Goal: Task Accomplishment & Management: Manage account settings

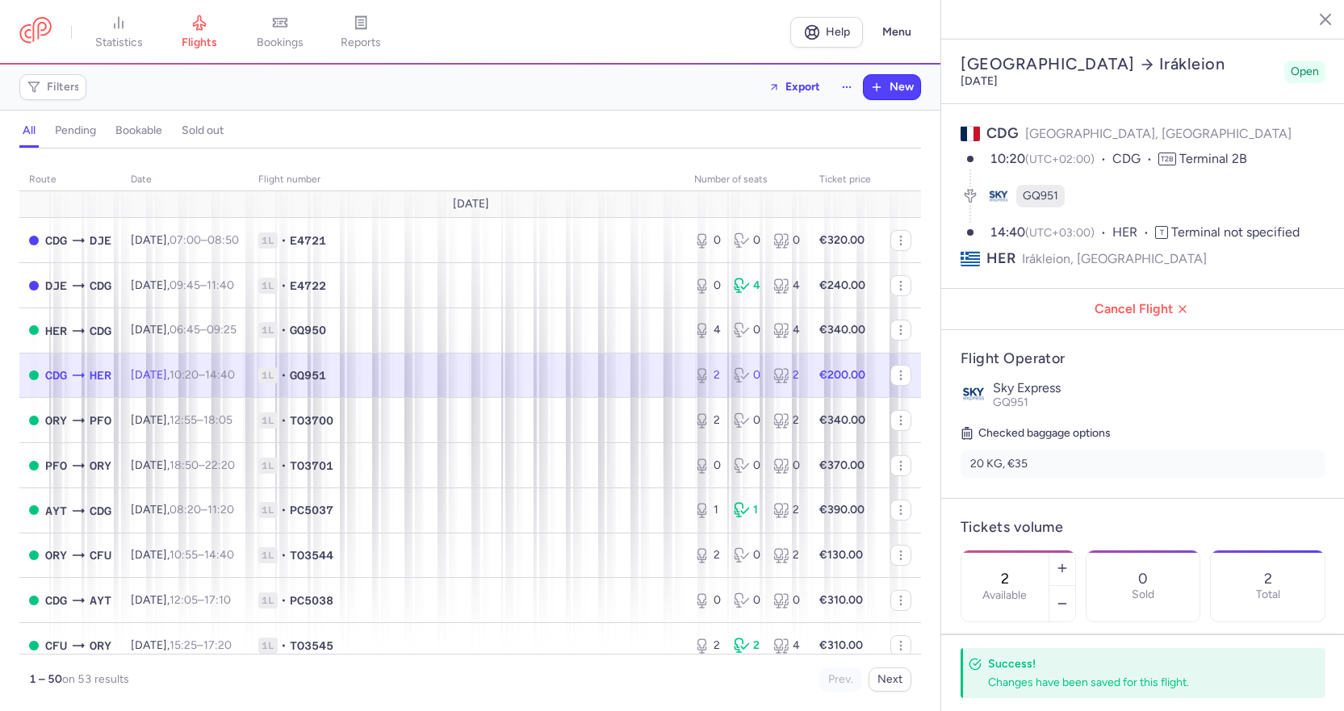
select select "days"
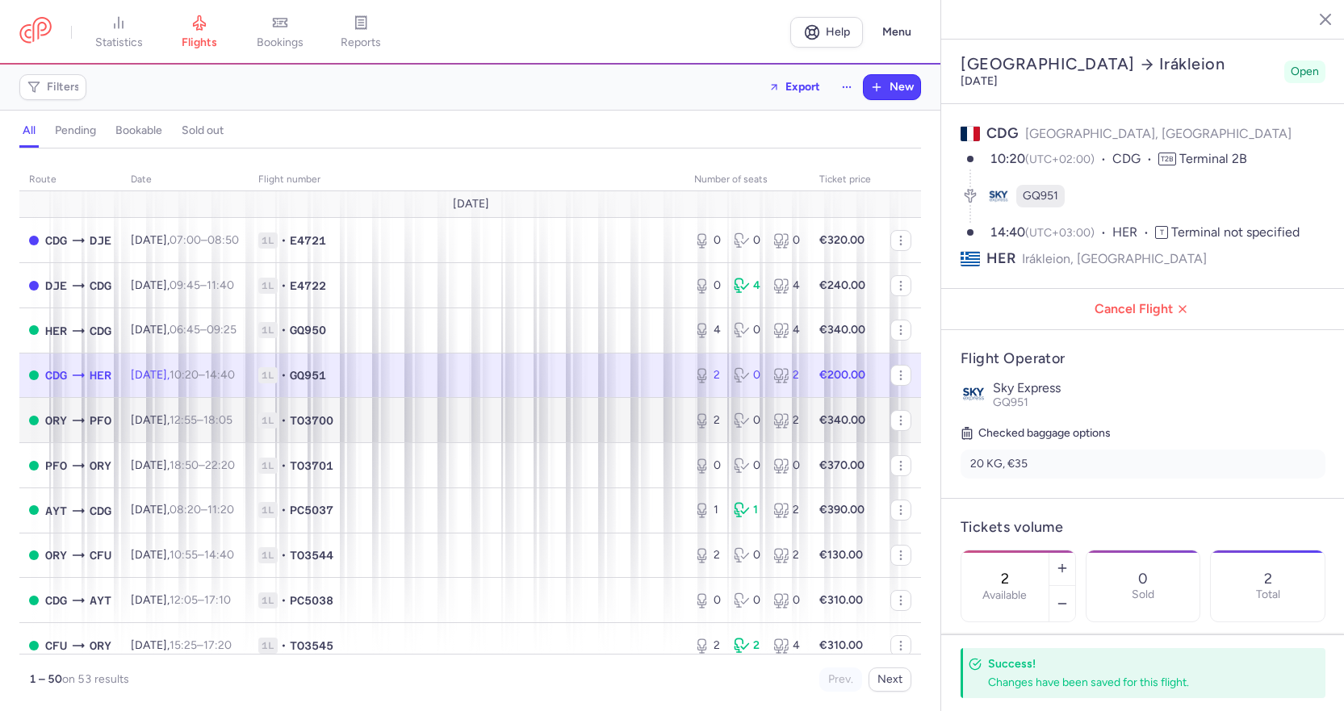
scroll to position [401, 0]
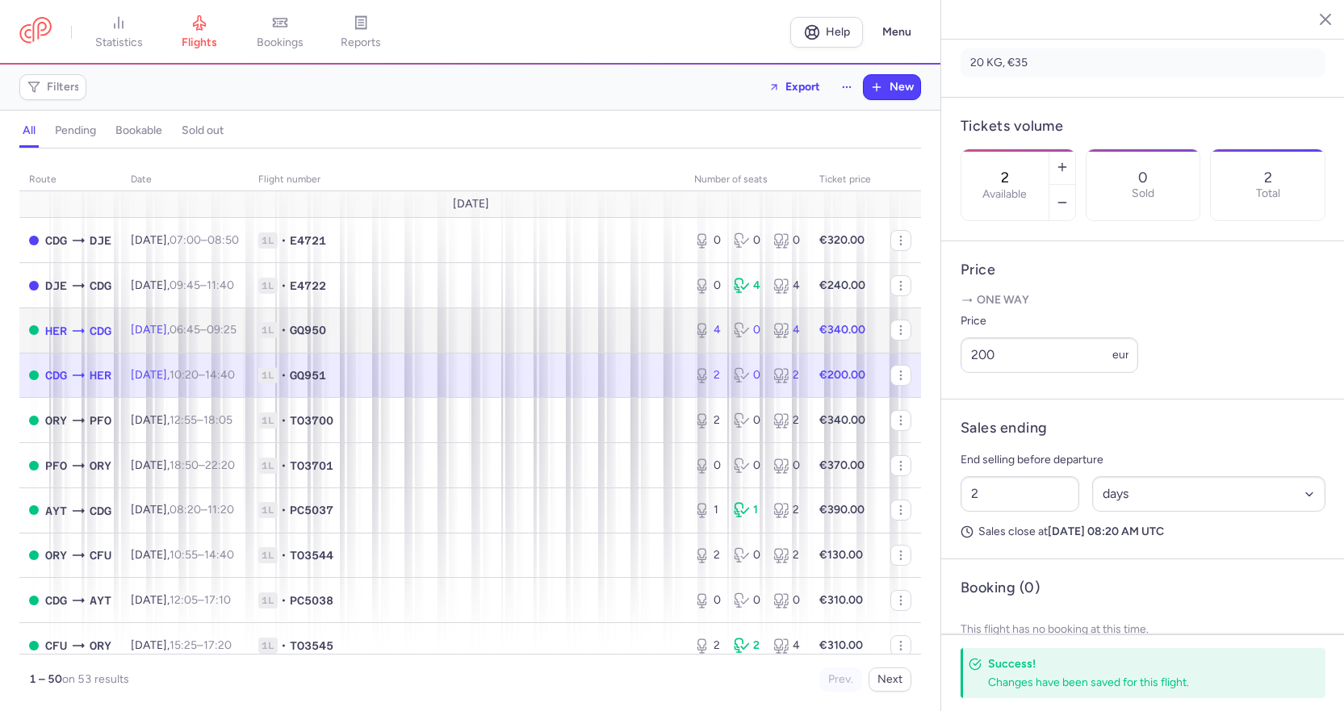
click at [464, 333] on span "1L • GQ950" at bounding box center [466, 330] width 416 height 16
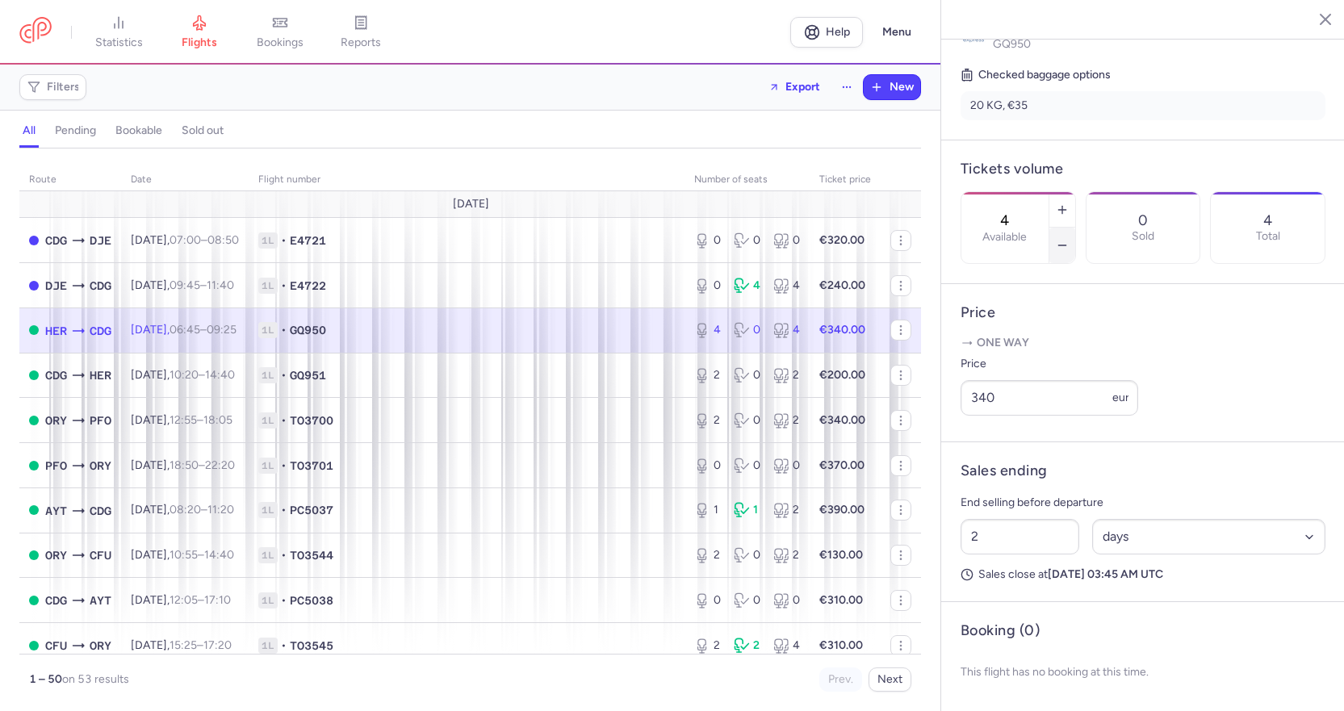
click at [1075, 228] on button "button" at bounding box center [1062, 246] width 26 height 36
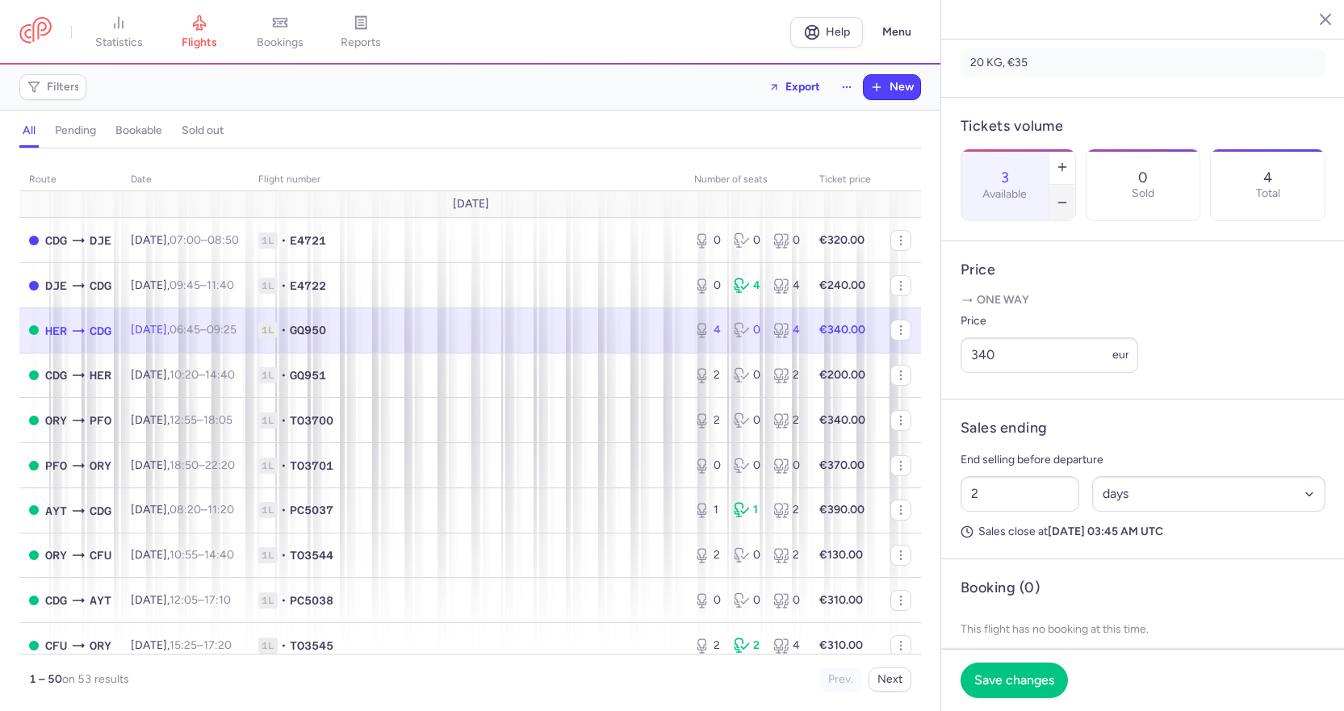
click at [1075, 185] on button "button" at bounding box center [1062, 203] width 26 height 36
click at [1006, 682] on span "Save changes" at bounding box center [1014, 679] width 80 height 15
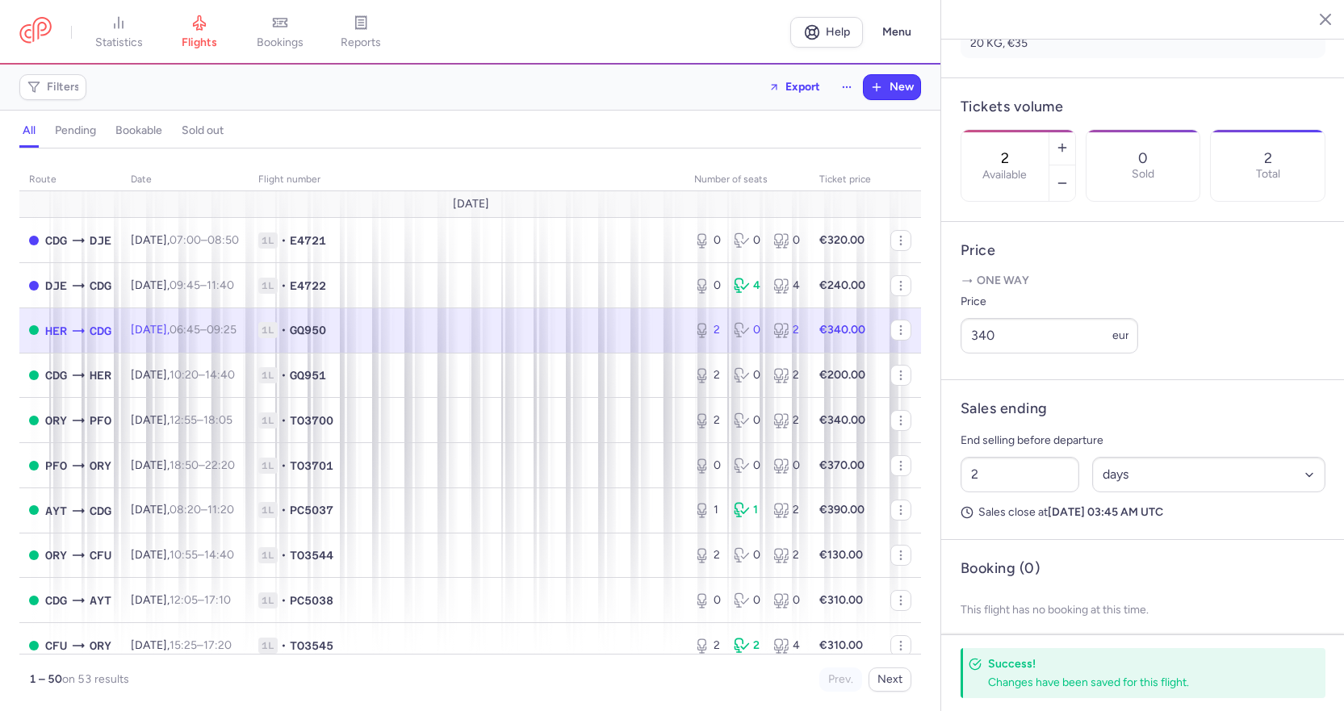
scroll to position [478, 0]
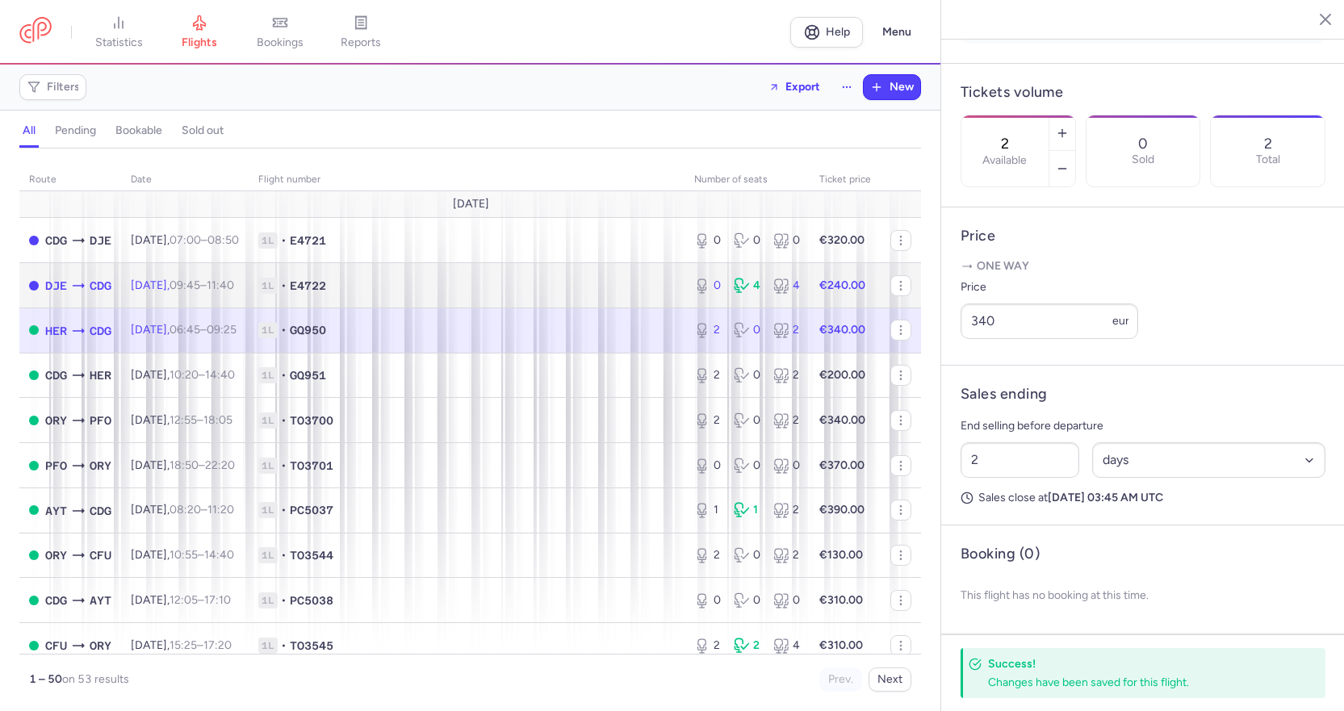
click at [464, 285] on span "1L • E4722" at bounding box center [466, 286] width 416 height 16
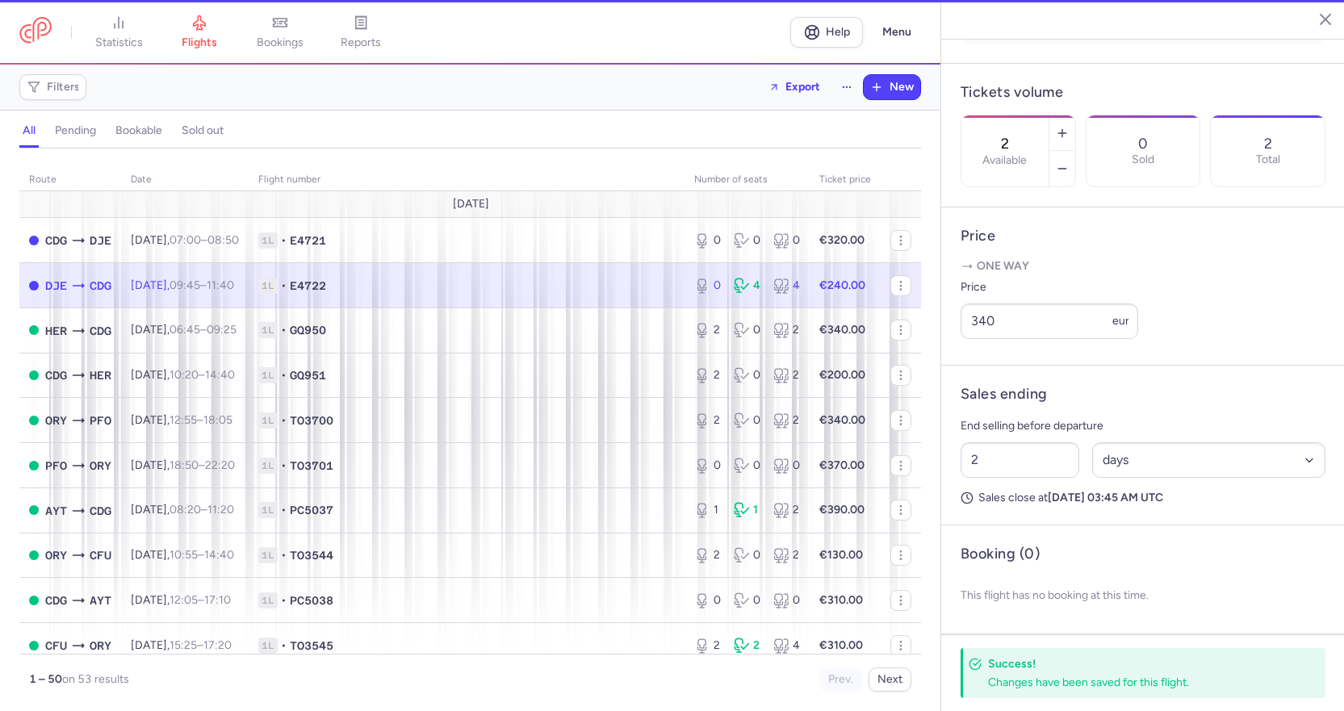
type input "0"
type input "1"
